Goal: Task Accomplishment & Management: Manage account settings

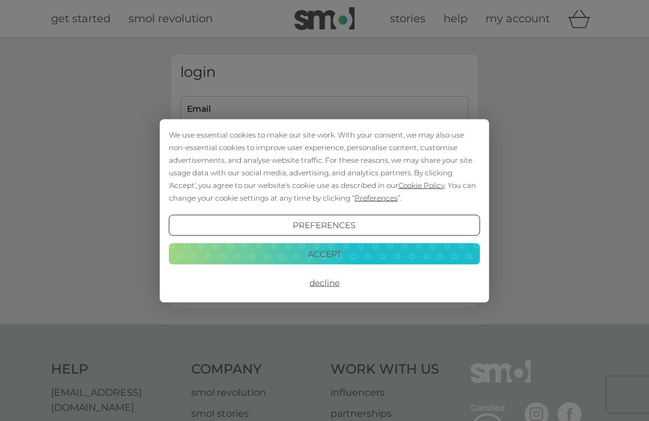
click at [251, 105] on div "We use essential cookies to make our site work. With your consent, we may also …" at bounding box center [324, 210] width 649 height 421
click at [343, 254] on button "Accept" at bounding box center [324, 254] width 311 height 22
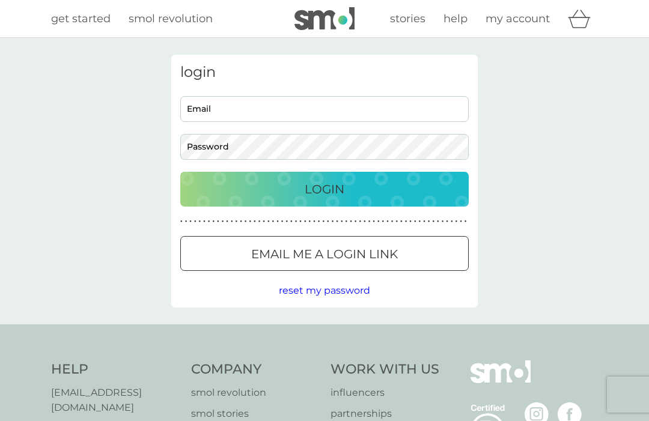
click at [237, 105] on input "Email" at bounding box center [324, 109] width 288 height 26
click at [213, 111] on input "Email" at bounding box center [324, 109] width 288 height 26
type input "[PERSON_NAME][EMAIL_ADDRESS][DOMAIN_NAME]"
click at [324, 189] on button "Login" at bounding box center [324, 189] width 288 height 35
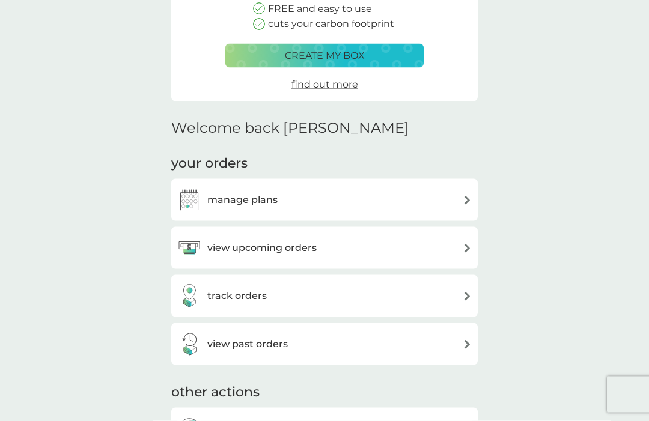
scroll to position [186, 0]
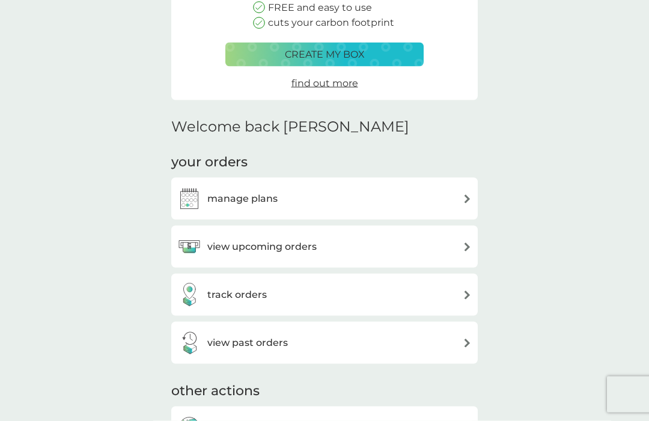
click at [464, 294] on img at bounding box center [467, 295] width 9 height 9
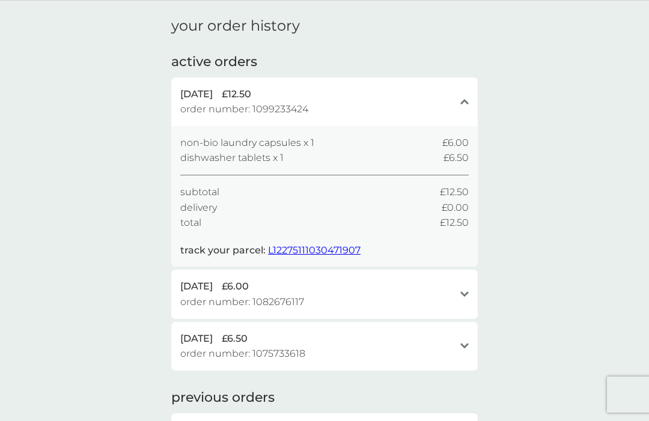
scroll to position [37, 0]
click at [311, 245] on span "L12275111030471907" at bounding box center [314, 250] width 93 height 11
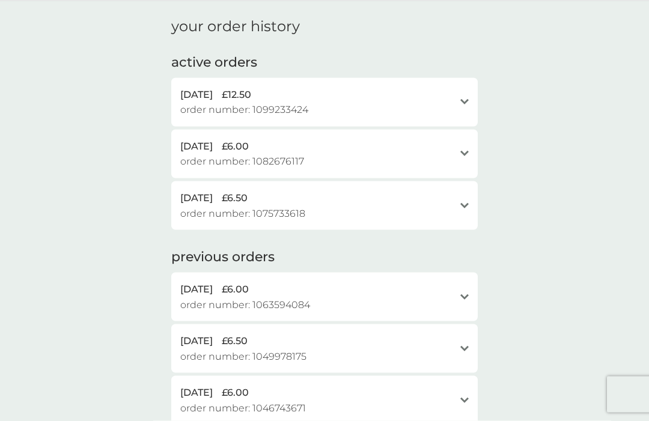
scroll to position [37, 0]
